Goal: Transaction & Acquisition: Purchase product/service

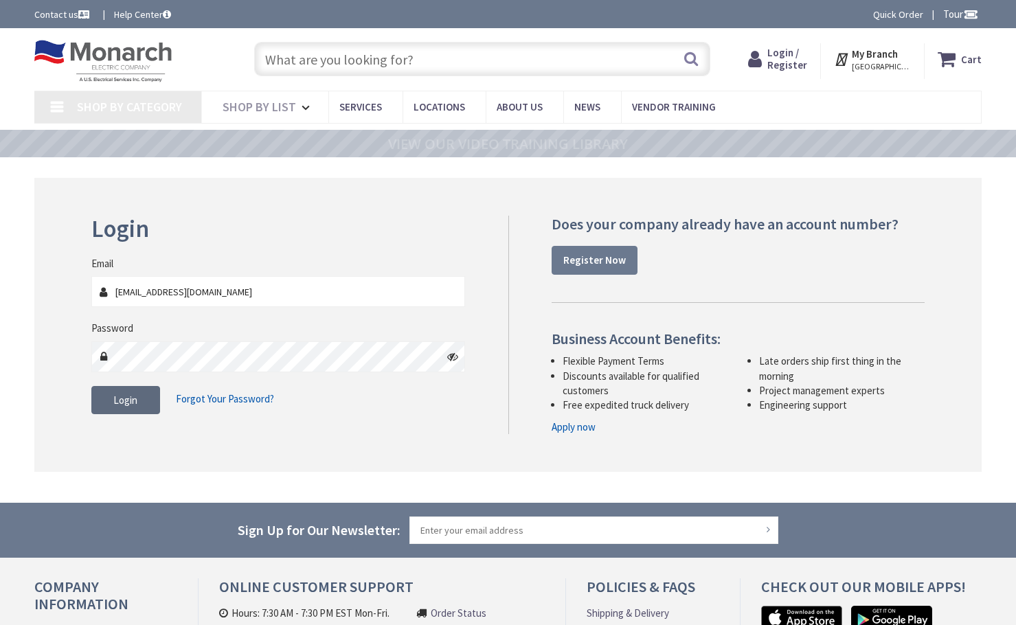
click at [129, 391] on button "Login" at bounding box center [125, 400] width 69 height 29
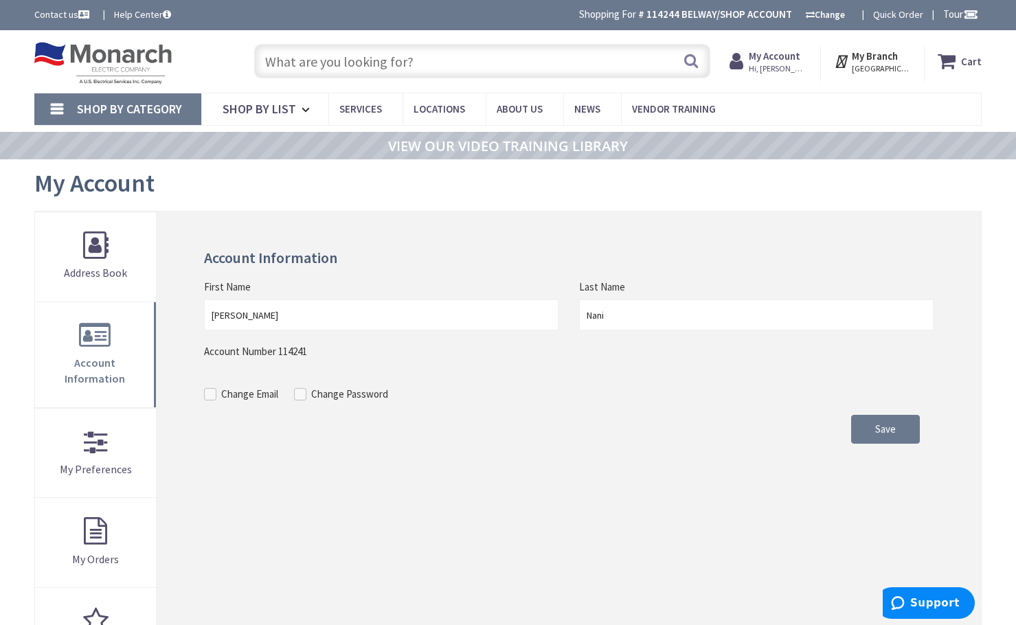
click at [343, 61] on input "text" at bounding box center [482, 61] width 457 height 34
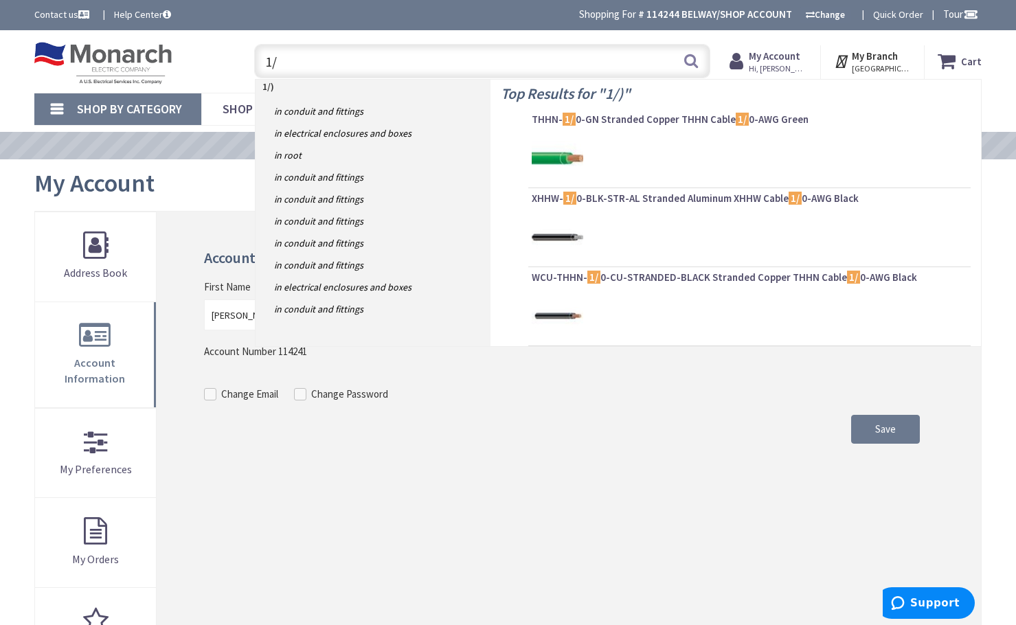
type input "1/0"
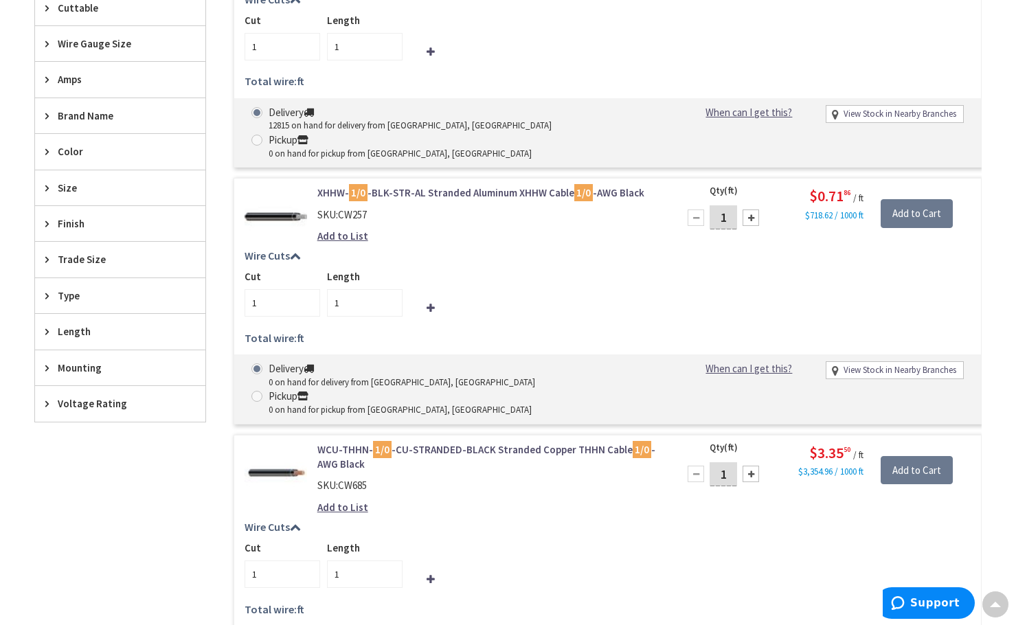
scroll to position [689, 0]
